Goal: Navigation & Orientation: Find specific page/section

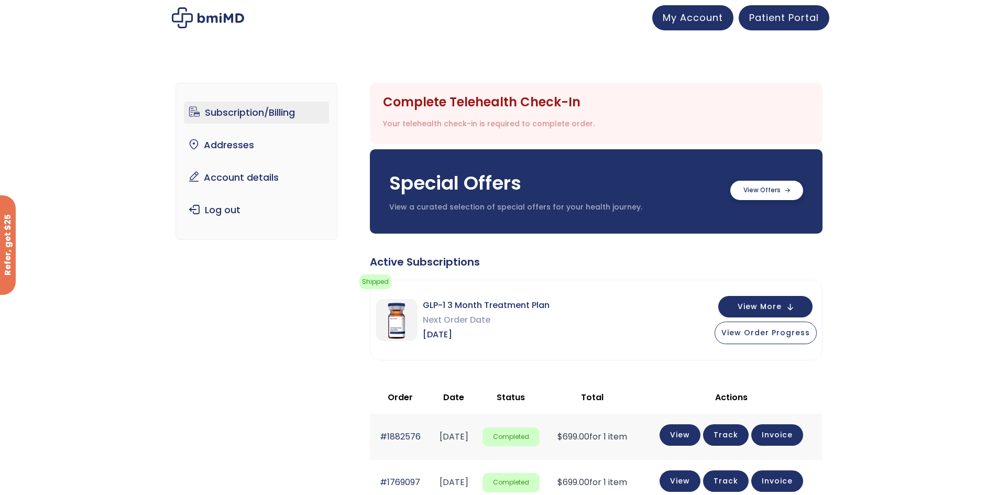
click at [621, 183] on label at bounding box center [766, 190] width 73 height 19
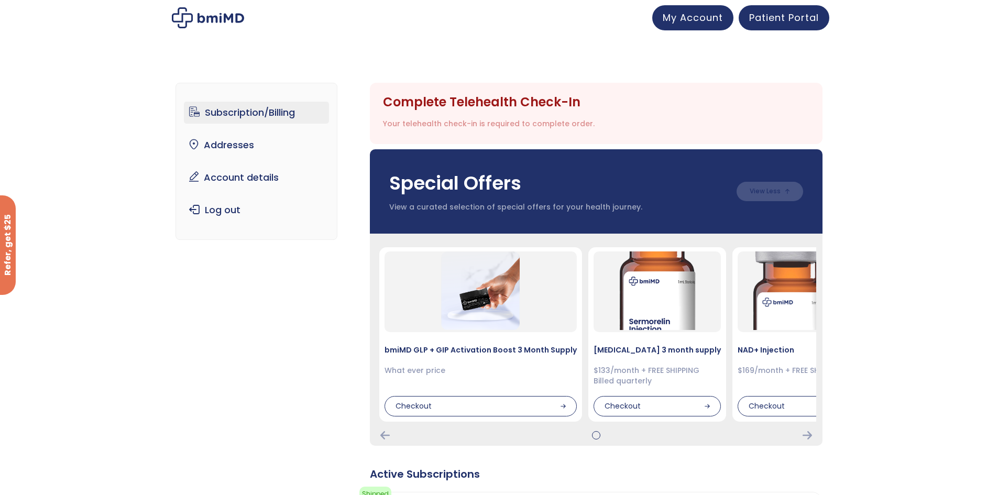
click at [621, 438] on div at bounding box center [596, 435] width 440 height 8
click at [621, 437] on icon "Next Card" at bounding box center [807, 435] width 9 height 8
click at [262, 137] on link "Addresses" at bounding box center [256, 145] width 145 height 22
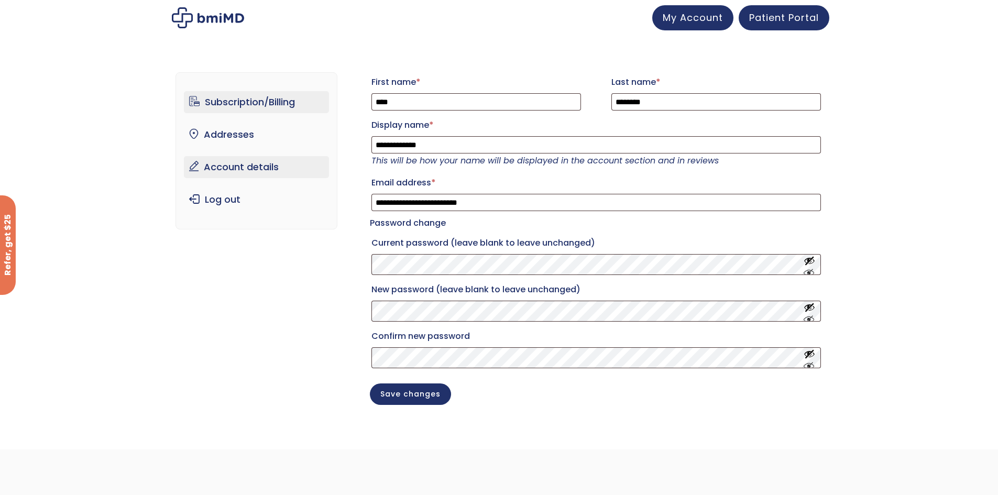
click at [242, 101] on link "Subscription/Billing" at bounding box center [256, 102] width 145 height 22
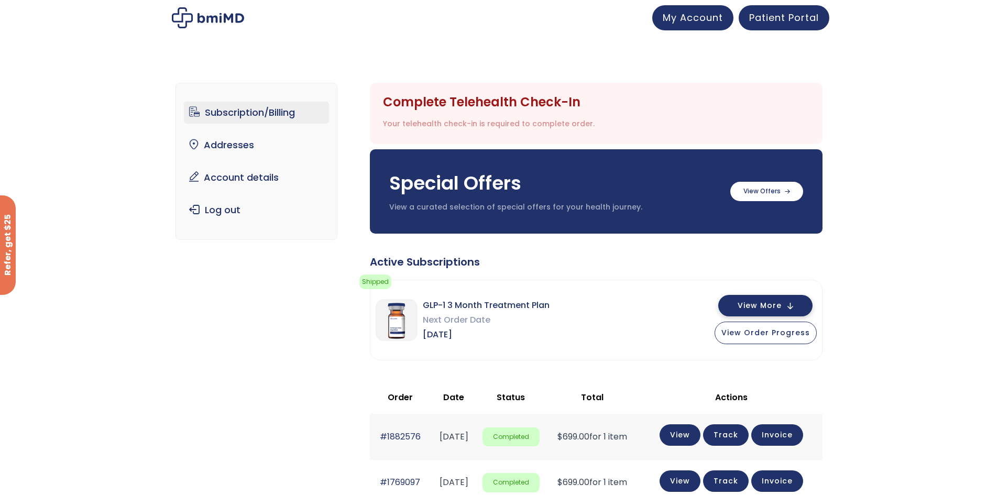
click at [766, 302] on span "View More" at bounding box center [760, 305] width 44 height 7
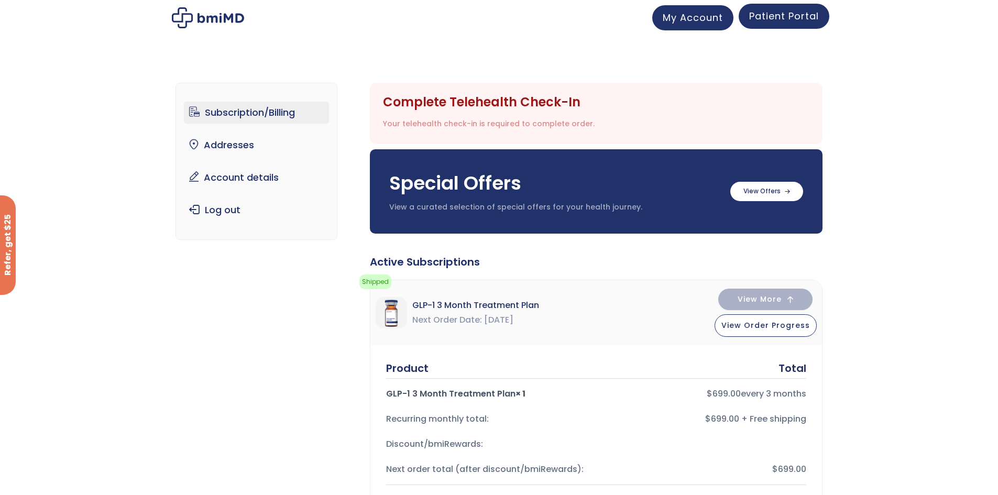
click at [783, 22] on span "Patient Portal" at bounding box center [784, 15] width 70 height 13
